Goal: Complete application form: Complete application form

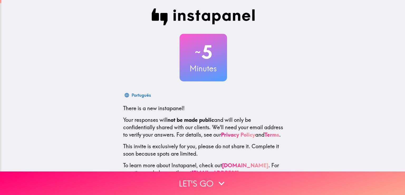
scroll to position [25, 0]
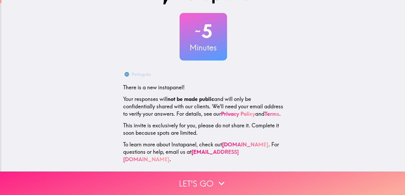
click at [202, 178] on button "Let's go" at bounding box center [202, 182] width 405 height 23
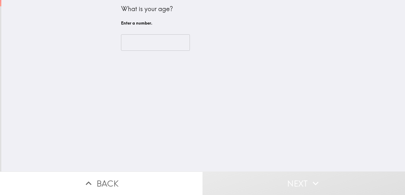
scroll to position [0, 0]
click at [145, 43] on input "number" at bounding box center [155, 42] width 69 height 16
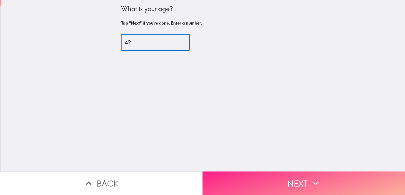
type input "42"
click at [238, 172] on button "Next" at bounding box center [304, 182] width 203 height 23
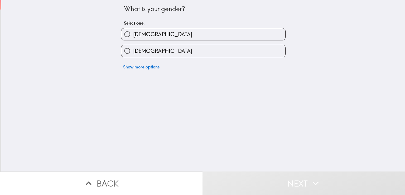
click at [137, 35] on span "[DEMOGRAPHIC_DATA]" at bounding box center [162, 34] width 59 height 7
click at [133, 35] on input "[DEMOGRAPHIC_DATA]" at bounding box center [127, 34] width 12 height 12
radio input "true"
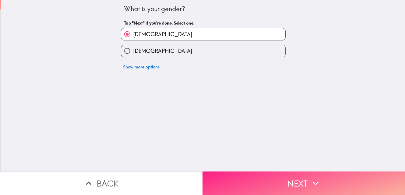
click at [250, 173] on button "Next" at bounding box center [304, 182] width 203 height 23
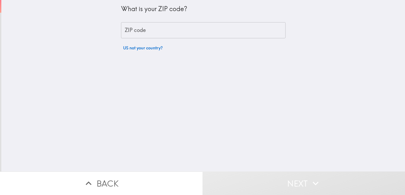
click at [158, 30] on input "ZIP code" at bounding box center [203, 30] width 165 height 16
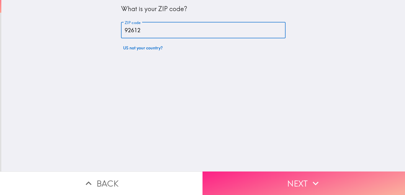
type input "92612"
click at [238, 184] on button "Next" at bounding box center [304, 182] width 203 height 23
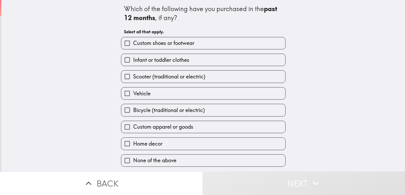
click at [166, 44] on span "Custom shoes or footwear" at bounding box center [163, 42] width 61 height 7
click at [133, 44] on input "Custom shoes or footwear" at bounding box center [127, 43] width 12 height 12
checkbox input "true"
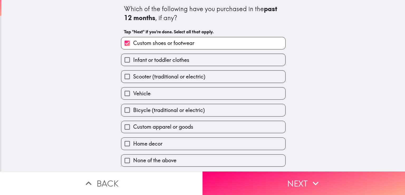
click at [178, 60] on span "Infant or toddler clothes" at bounding box center [161, 59] width 56 height 7
click at [133, 60] on input "Infant or toddler clothes" at bounding box center [127, 60] width 12 height 12
checkbox input "true"
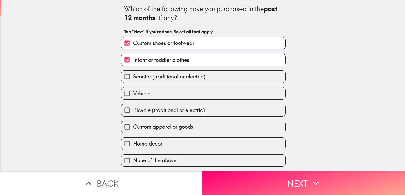
click at [168, 77] on span "Scooter (traditional or electric)" at bounding box center [169, 76] width 72 height 7
click at [133, 77] on input "Scooter (traditional or electric)" at bounding box center [127, 76] width 12 height 12
checkbox input "true"
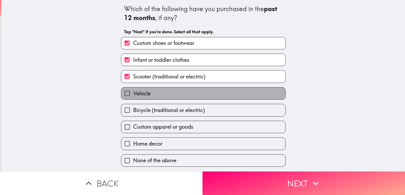
click at [148, 94] on label "Vehicle" at bounding box center [203, 93] width 164 height 12
click at [133, 94] on input "Vehicle" at bounding box center [127, 93] width 12 height 12
checkbox input "true"
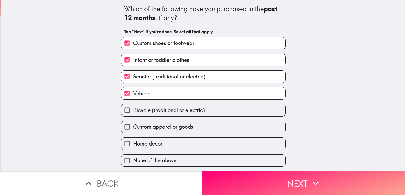
click at [160, 77] on span "Scooter (traditional or electric)" at bounding box center [169, 76] width 72 height 7
click at [133, 77] on input "Scooter (traditional or electric)" at bounding box center [127, 76] width 12 height 12
checkbox input "false"
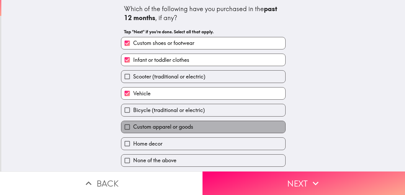
click at [170, 128] on span "Custom apparel or goods" at bounding box center [163, 126] width 60 height 7
click at [133, 128] on input "Custom apparel or goods" at bounding box center [127, 127] width 12 height 12
checkbox input "true"
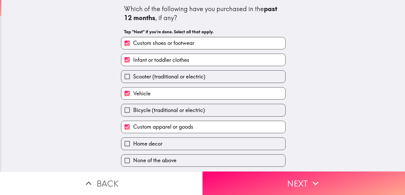
click at [160, 145] on label "Home decor" at bounding box center [203, 143] width 164 height 12
click at [133, 145] on input "Home decor" at bounding box center [127, 143] width 12 height 12
checkbox input "true"
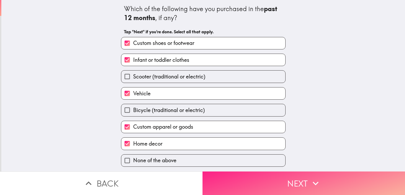
click at [224, 176] on button "Next" at bounding box center [304, 182] width 203 height 23
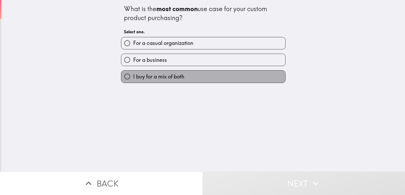
click at [160, 78] on span "I buy for a mix of both" at bounding box center [158, 76] width 51 height 7
click at [133, 78] on input "I buy for a mix of both" at bounding box center [127, 76] width 12 height 12
radio input "true"
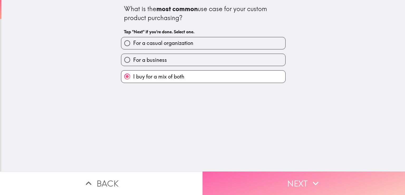
click at [262, 178] on button "Next" at bounding box center [304, 182] width 203 height 23
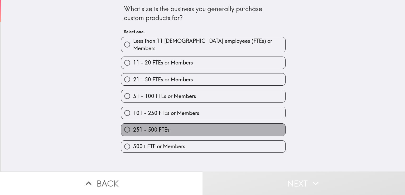
click at [177, 125] on label "251 - 500 FTEs" at bounding box center [203, 130] width 164 height 12
click at [133, 125] on input "251 - 500 FTEs" at bounding box center [127, 130] width 12 height 12
radio input "true"
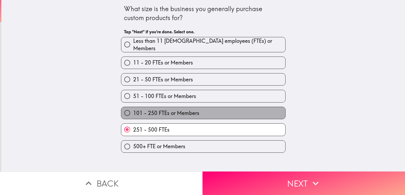
click at [189, 110] on span "101 - 250 FTEs or Members" at bounding box center [166, 112] width 66 height 7
click at [133, 110] on input "101 - 250 FTEs or Members" at bounding box center [127, 113] width 12 height 12
radio input "true"
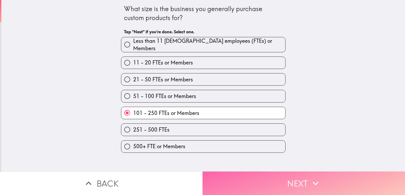
click at [245, 172] on button "Next" at bounding box center [304, 182] width 203 height 23
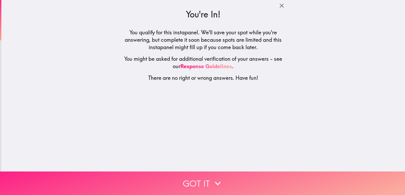
click at [203, 178] on button "Got it" at bounding box center [202, 182] width 405 height 23
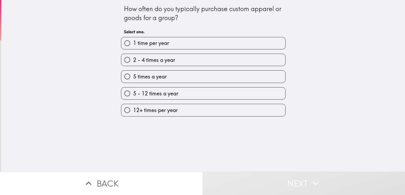
click at [178, 94] on label "5 - 12 times a year" at bounding box center [203, 93] width 164 height 12
click at [133, 94] on input "5 - 12 times a year" at bounding box center [127, 93] width 12 height 12
radio input "true"
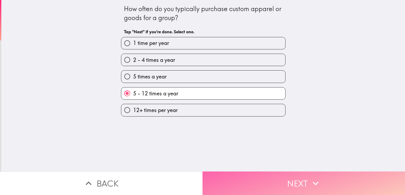
click at [258, 182] on button "Next" at bounding box center [304, 182] width 203 height 23
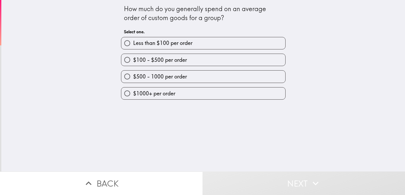
click at [175, 76] on span "$500 - 1000 per order" at bounding box center [160, 76] width 54 height 7
click at [133, 76] on input "$500 - 1000 per order" at bounding box center [127, 76] width 12 height 12
radio input "true"
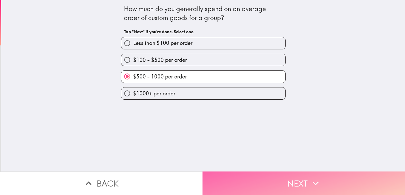
click at [257, 175] on button "Next" at bounding box center [304, 182] width 203 height 23
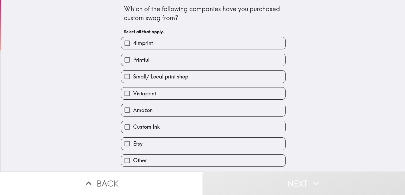
click at [149, 110] on span "Amazon" at bounding box center [143, 109] width 20 height 7
click at [133, 110] on input "Amazon" at bounding box center [127, 110] width 12 height 12
checkbox input "true"
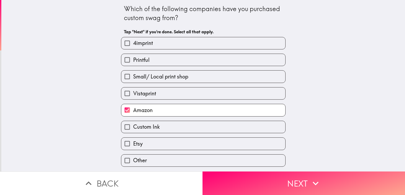
click at [142, 140] on label "Etsy" at bounding box center [203, 143] width 164 height 12
click at [133, 140] on input "Etsy" at bounding box center [127, 143] width 12 height 12
checkbox input "true"
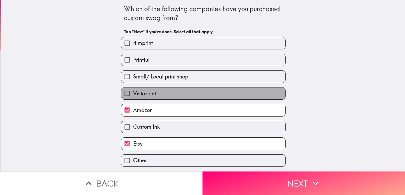
click at [153, 93] on label "Vistaprint" at bounding box center [203, 93] width 164 height 12
click at [133, 93] on input "Vistaprint" at bounding box center [127, 93] width 12 height 12
checkbox input "true"
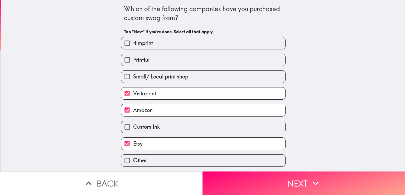
click at [144, 44] on span "4imprint" at bounding box center [143, 42] width 20 height 7
click at [133, 44] on input "4imprint" at bounding box center [127, 43] width 12 height 12
checkbox input "true"
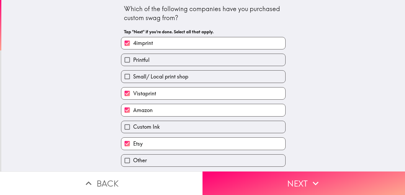
click at [142, 57] on span "Printful" at bounding box center [141, 59] width 16 height 7
click at [133, 57] on input "Printful" at bounding box center [127, 60] width 12 height 12
checkbox input "true"
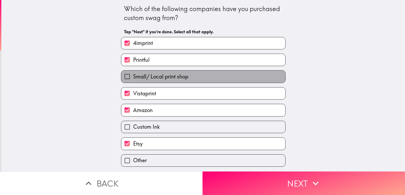
click at [148, 81] on label "Small/ Local print shop" at bounding box center [203, 76] width 164 height 12
click at [133, 81] on input "Small/ Local print shop" at bounding box center [127, 76] width 12 height 12
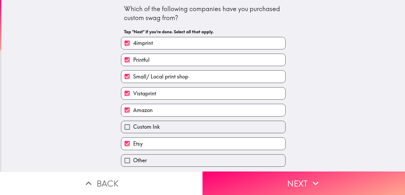
click at [168, 76] on span "Small/ Local print shop" at bounding box center [160, 76] width 55 height 7
click at [133, 76] on input "Small/ Local print shop" at bounding box center [127, 76] width 12 height 12
checkbox input "false"
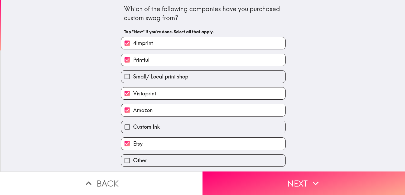
click at [164, 127] on label "Custom Ink" at bounding box center [203, 127] width 164 height 12
click at [133, 127] on input "Custom Ink" at bounding box center [127, 127] width 12 height 12
checkbox input "true"
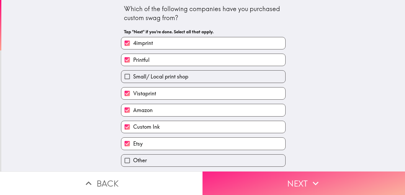
click at [238, 179] on button "Next" at bounding box center [304, 182] width 203 height 23
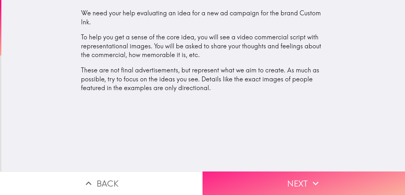
click at [260, 185] on button "Next" at bounding box center [304, 182] width 203 height 23
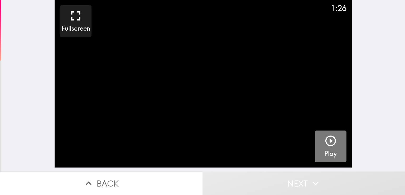
click at [327, 138] on icon "button" at bounding box center [331, 140] width 13 height 13
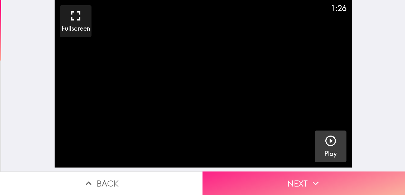
click at [272, 178] on button "Next" at bounding box center [304, 182] width 203 height 23
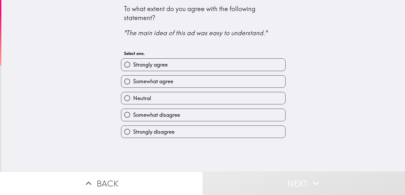
click at [159, 67] on span "Strongly agree" at bounding box center [150, 64] width 35 height 7
click at [133, 67] on input "Strongly agree" at bounding box center [127, 65] width 12 height 12
radio input "true"
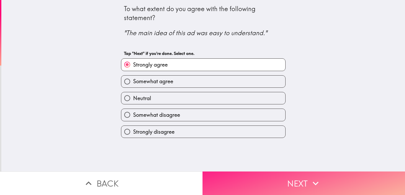
click at [244, 177] on button "Next" at bounding box center [304, 182] width 203 height 23
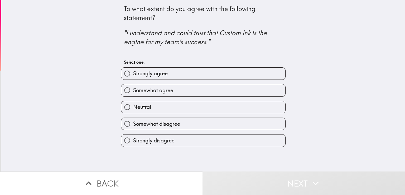
click at [159, 73] on span "Strongly agree" at bounding box center [150, 73] width 35 height 7
click at [133, 73] on input "Strongly agree" at bounding box center [127, 74] width 12 height 12
radio input "true"
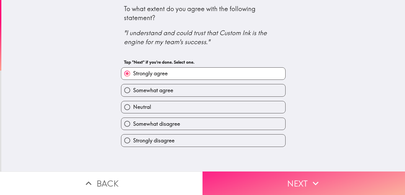
click at [254, 175] on button "Next" at bounding box center [304, 182] width 203 height 23
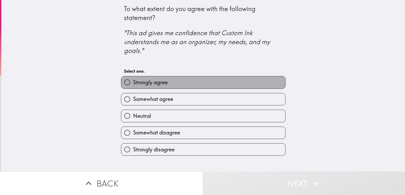
click at [169, 85] on label "Strongly agree" at bounding box center [203, 82] width 164 height 12
click at [133, 85] on input "Strongly agree" at bounding box center [127, 82] width 12 height 12
radio input "true"
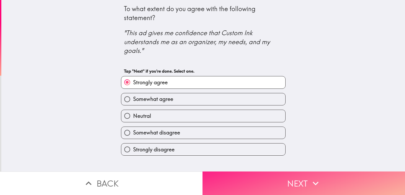
click at [264, 174] on button "Next" at bounding box center [304, 182] width 203 height 23
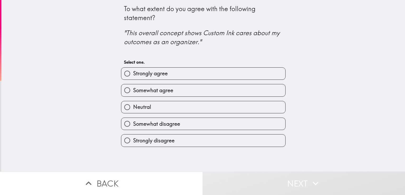
click at [160, 72] on span "Strongly agree" at bounding box center [150, 73] width 35 height 7
click at [133, 72] on input "Strongly agree" at bounding box center [127, 74] width 12 height 12
radio input "true"
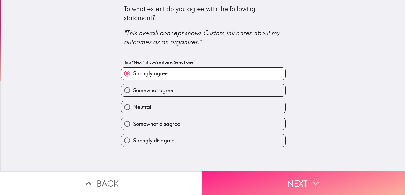
click at [242, 171] on button "Next" at bounding box center [304, 182] width 203 height 23
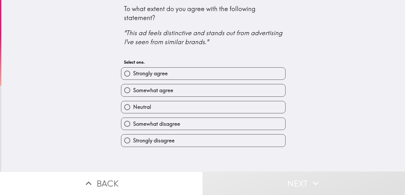
click at [150, 73] on span "Strongly agree" at bounding box center [150, 73] width 35 height 7
click at [133, 73] on input "Strongly agree" at bounding box center [127, 74] width 12 height 12
radio input "true"
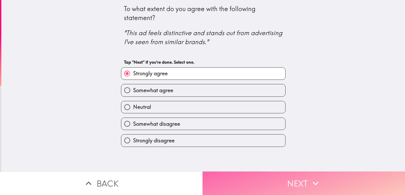
click at [248, 180] on button "Next" at bounding box center [304, 182] width 203 height 23
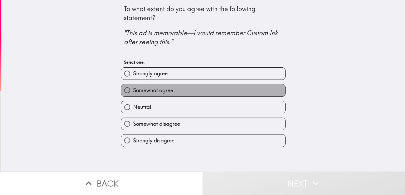
click at [161, 87] on span "Somewhat agree" at bounding box center [153, 90] width 40 height 7
click at [133, 86] on input "Somewhat agree" at bounding box center [127, 90] width 12 height 12
radio input "true"
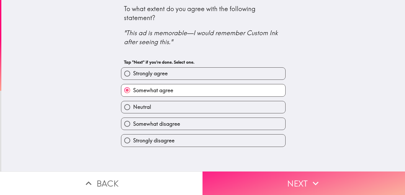
click at [251, 176] on button "Next" at bounding box center [304, 182] width 203 height 23
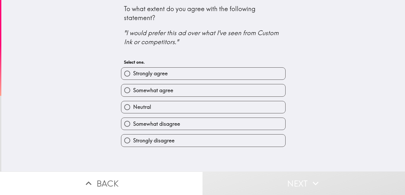
click at [154, 72] on span "Strongly agree" at bounding box center [150, 73] width 35 height 7
click at [133, 72] on input "Strongly agree" at bounding box center [127, 74] width 12 height 12
radio input "true"
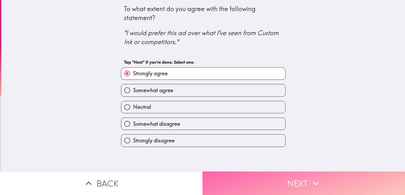
click at [257, 180] on button "Next" at bounding box center [304, 182] width 203 height 23
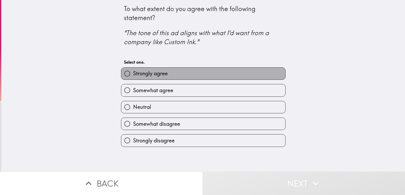
drag, startPoint x: 179, startPoint y: 69, endPoint x: 213, endPoint y: 95, distance: 43.1
click at [179, 69] on label "Strongly agree" at bounding box center [203, 74] width 164 height 12
click at [133, 69] on input "Strongly agree" at bounding box center [127, 74] width 12 height 12
radio input "true"
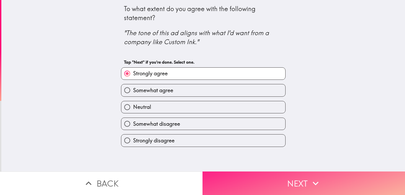
click at [247, 175] on button "Next" at bounding box center [304, 182] width 203 height 23
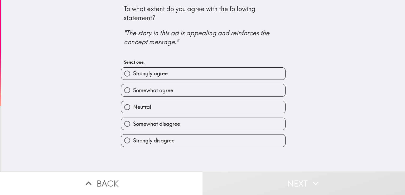
click at [147, 86] on label "Somewhat agree" at bounding box center [203, 90] width 164 height 12
click at [133, 86] on input "Somewhat agree" at bounding box center [127, 90] width 12 height 12
radio input "true"
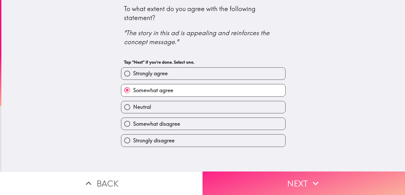
click at [245, 184] on button "Next" at bounding box center [304, 182] width 203 height 23
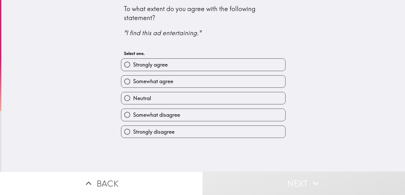
drag, startPoint x: 168, startPoint y: 66, endPoint x: 174, endPoint y: 70, distance: 7.2
click at [168, 66] on label "Strongly agree" at bounding box center [203, 65] width 164 height 12
click at [133, 66] on input "Strongly agree" at bounding box center [127, 65] width 12 height 12
radio input "true"
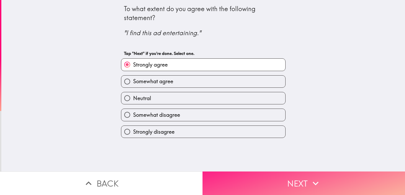
click at [257, 171] on button "Next" at bounding box center [304, 182] width 203 height 23
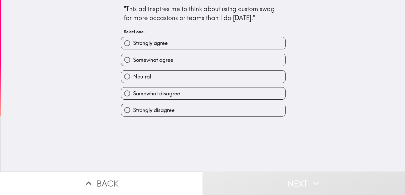
click at [163, 41] on span "Strongly agree" at bounding box center [150, 42] width 35 height 7
click at [133, 41] on input "Strongly agree" at bounding box center [127, 43] width 12 height 12
radio input "true"
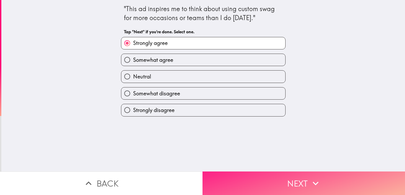
click at [247, 177] on button "Next" at bounding box center [304, 182] width 203 height 23
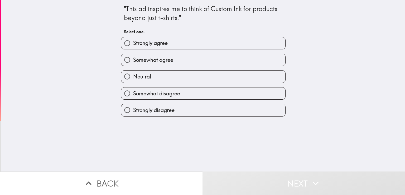
drag, startPoint x: 162, startPoint y: 45, endPoint x: 167, endPoint y: 46, distance: 5.3
click at [162, 44] on span "Strongly agree" at bounding box center [150, 42] width 35 height 7
click at [133, 44] on input "Strongly agree" at bounding box center [127, 43] width 12 height 12
radio input "true"
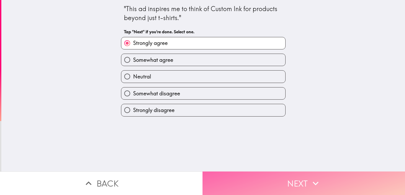
click at [240, 172] on button "Next" at bounding box center [304, 182] width 203 height 23
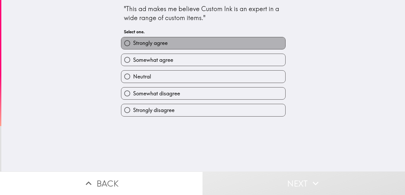
click at [154, 45] on span "Strongly agree" at bounding box center [150, 42] width 35 height 7
click at [133, 45] on input "Strongly agree" at bounding box center [127, 43] width 12 height 12
radio input "true"
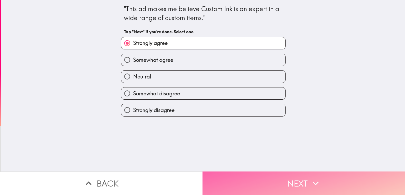
click at [262, 171] on button "Next" at bounding box center [304, 182] width 203 height 23
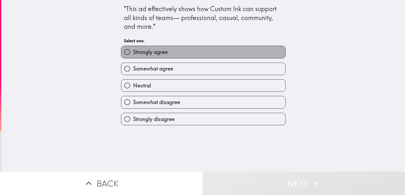
drag, startPoint x: 165, startPoint y: 54, endPoint x: 176, endPoint y: 57, distance: 11.0
click at [165, 54] on label "Strongly agree" at bounding box center [203, 52] width 164 height 12
click at [133, 54] on input "Strongly agree" at bounding box center [127, 52] width 12 height 12
radio input "true"
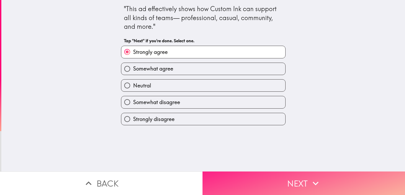
click at [259, 175] on button "Next" at bounding box center [304, 182] width 203 height 23
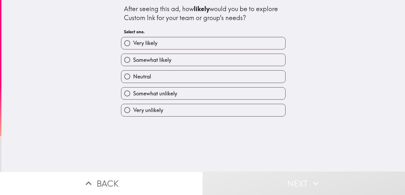
click at [167, 46] on label "Very likely" at bounding box center [203, 43] width 164 height 12
click at [133, 46] on input "Very likely" at bounding box center [127, 43] width 12 height 12
radio input "true"
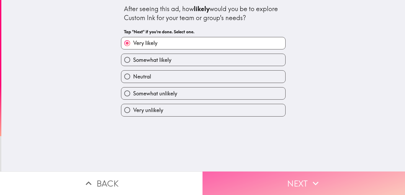
click at [267, 180] on button "Next" at bounding box center [304, 182] width 203 height 23
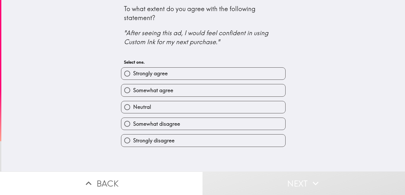
click at [162, 75] on span "Strongly agree" at bounding box center [150, 73] width 35 height 7
click at [133, 75] on input "Strongly agree" at bounding box center [127, 74] width 12 height 12
radio input "true"
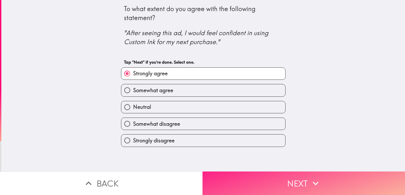
click at [239, 180] on button "Next" at bounding box center [304, 182] width 203 height 23
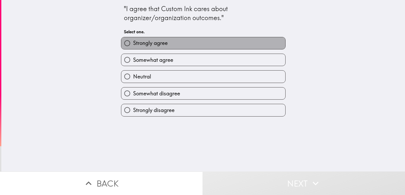
click at [163, 44] on span "Strongly agree" at bounding box center [150, 42] width 35 height 7
click at [133, 44] on input "Strongly agree" at bounding box center [127, 43] width 12 height 12
radio input "true"
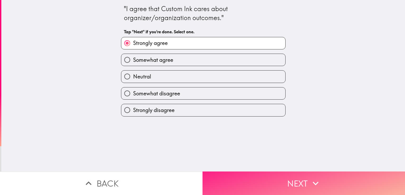
click at [266, 179] on button "Next" at bounding box center [304, 182] width 203 height 23
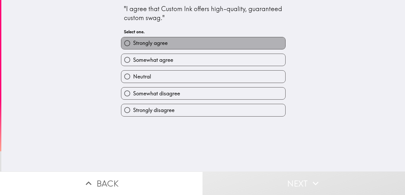
click at [157, 45] on span "Strongly agree" at bounding box center [150, 42] width 35 height 7
click at [133, 45] on input "Strongly agree" at bounding box center [127, 43] width 12 height 12
radio input "true"
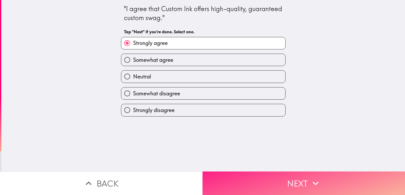
click at [262, 180] on button "Next" at bounding box center [304, 182] width 203 height 23
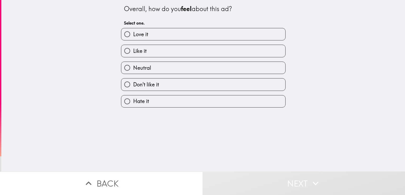
click at [145, 34] on label "Love it" at bounding box center [203, 34] width 164 height 12
click at [133, 34] on input "Love it" at bounding box center [127, 34] width 12 height 12
radio input "true"
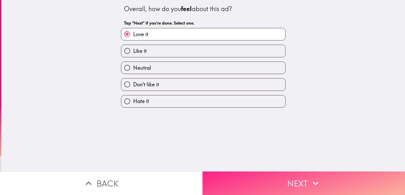
click at [271, 178] on button "Next" at bounding box center [304, 182] width 203 height 23
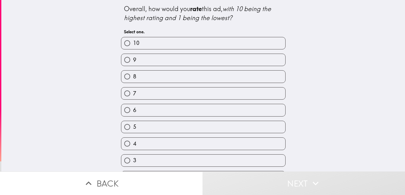
click at [133, 44] on span "10" at bounding box center [136, 42] width 6 height 7
click at [133, 44] on input "10" at bounding box center [127, 43] width 12 height 12
radio input "true"
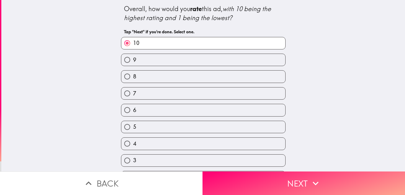
scroll to position [32, 0]
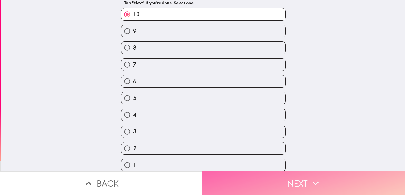
click at [241, 180] on button "Next" at bounding box center [304, 182] width 203 height 23
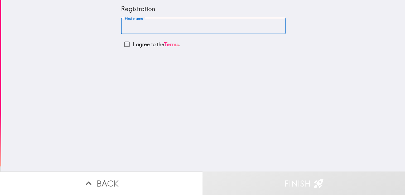
click at [151, 25] on input "First name" at bounding box center [203, 26] width 165 height 16
type input "[PERSON_NAME]"
click at [123, 43] on input "I agree to the Terms ." at bounding box center [127, 44] width 12 height 12
checkbox input "true"
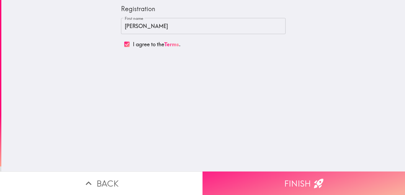
click at [252, 185] on button "Finish" at bounding box center [304, 182] width 203 height 23
